Goal: Task Accomplishment & Management: Manage account settings

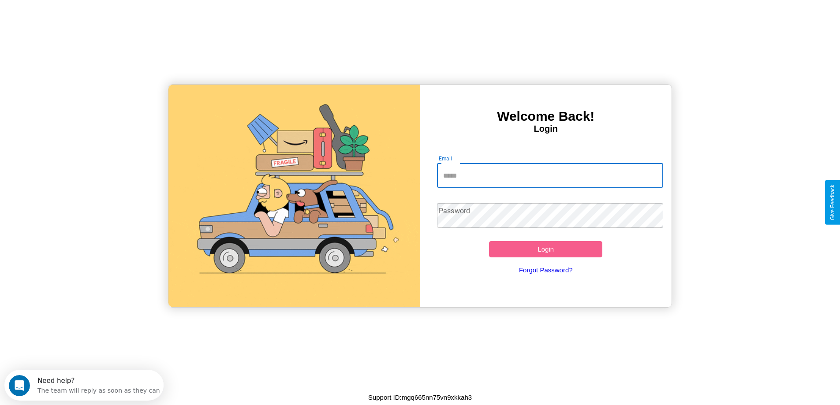
click at [550, 175] on input "Email" at bounding box center [550, 175] width 226 height 25
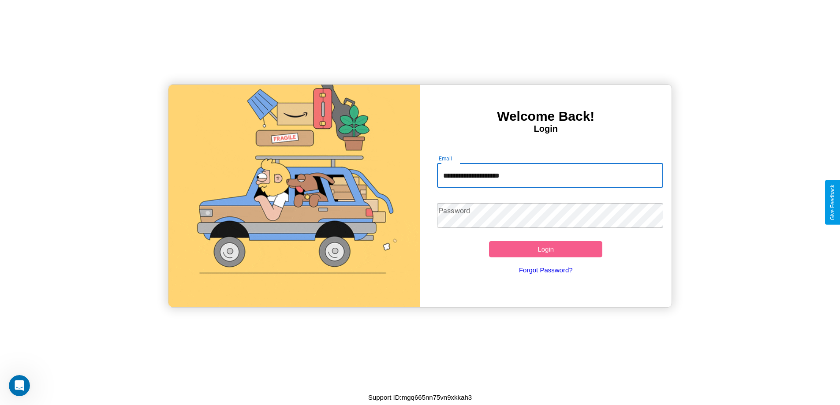
type input "**********"
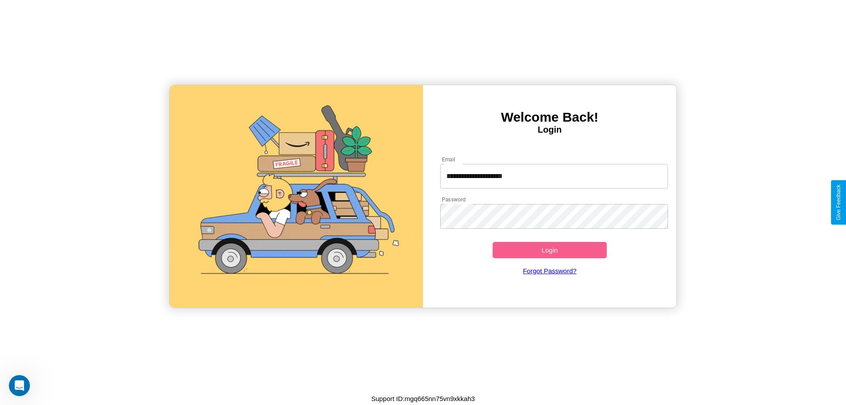
click at [550, 250] on button "Login" at bounding box center [550, 250] width 114 height 16
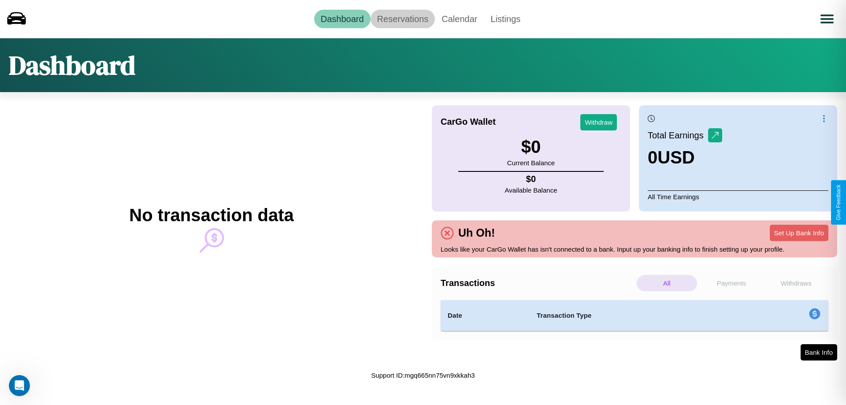
click at [402, 19] on link "Reservations" at bounding box center [403, 19] width 65 height 19
